Goal: Task Accomplishment & Management: Manage account settings

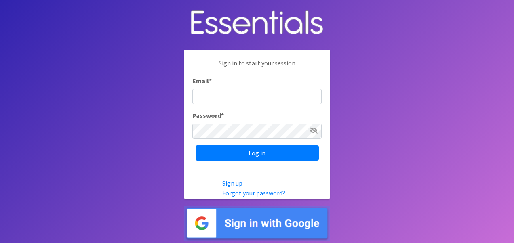
click at [282, 99] on input "Email *" at bounding box center [257, 96] width 129 height 15
type input "[EMAIL_ADDRESS][DOMAIN_NAME]"
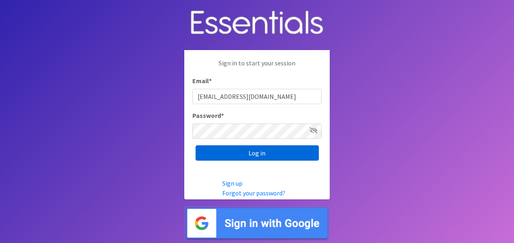
click at [229, 148] on input "Log in" at bounding box center [257, 153] width 123 height 15
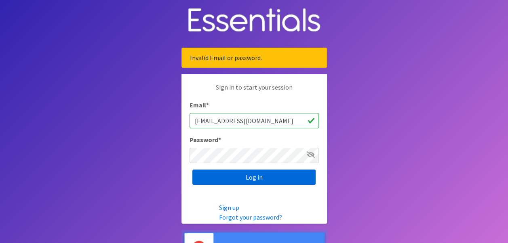
click at [255, 176] on input "Log in" at bounding box center [254, 177] width 123 height 15
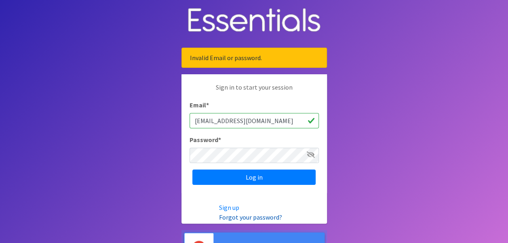
click at [257, 216] on link "Forgot your password?" at bounding box center [250, 218] width 63 height 8
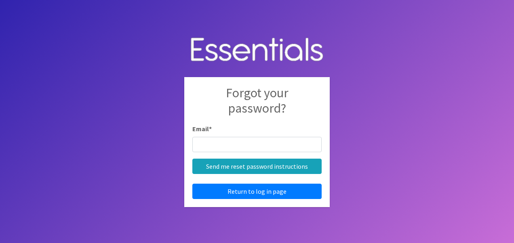
click at [222, 141] on input "Email *" at bounding box center [257, 144] width 129 height 15
type input "[EMAIL_ADDRESS][DOMAIN_NAME]"
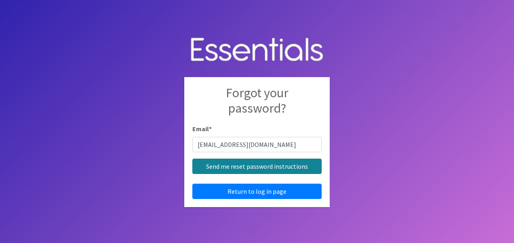
click at [238, 167] on input "Send me reset password instructions" at bounding box center [257, 166] width 129 height 15
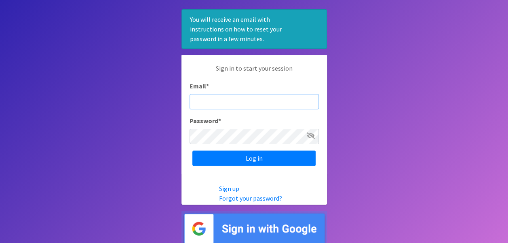
scroll to position [41, 0]
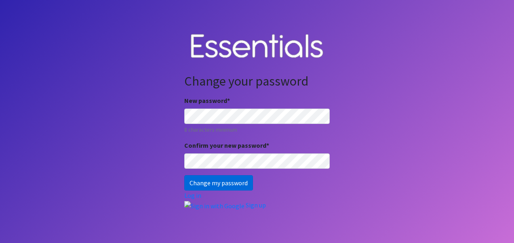
click at [221, 184] on input "Change my password" at bounding box center [218, 183] width 69 height 15
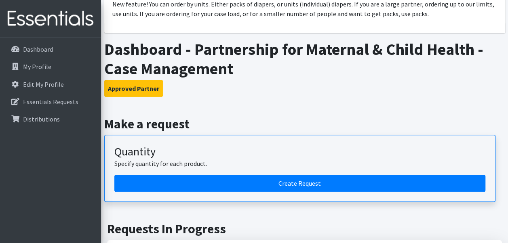
scroll to position [104, 0]
